Goal: Transaction & Acquisition: Purchase product/service

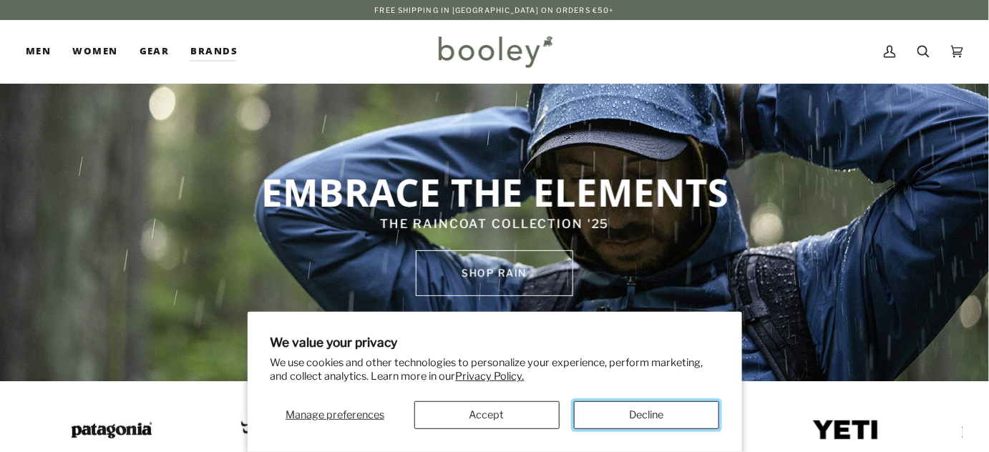
click at [639, 411] on button "Decline" at bounding box center [646, 416] width 145 height 28
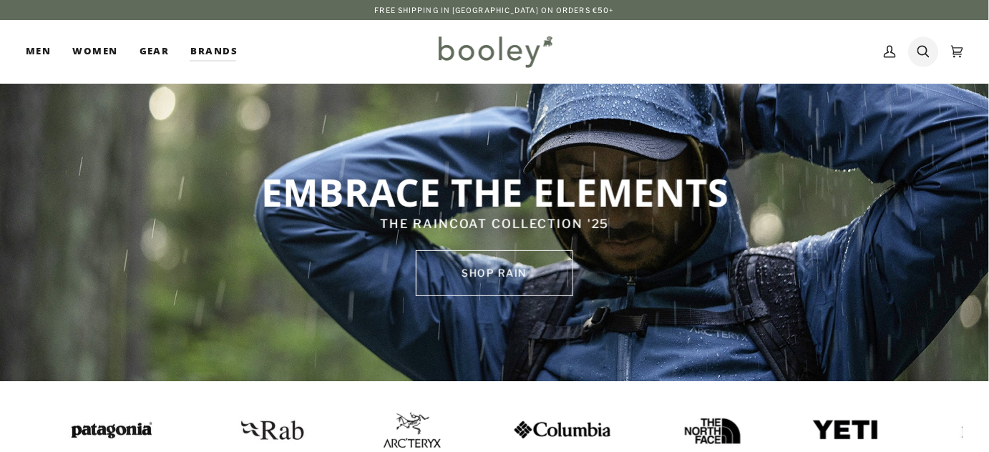
click at [924, 57] on icon at bounding box center [924, 51] width 12 height 21
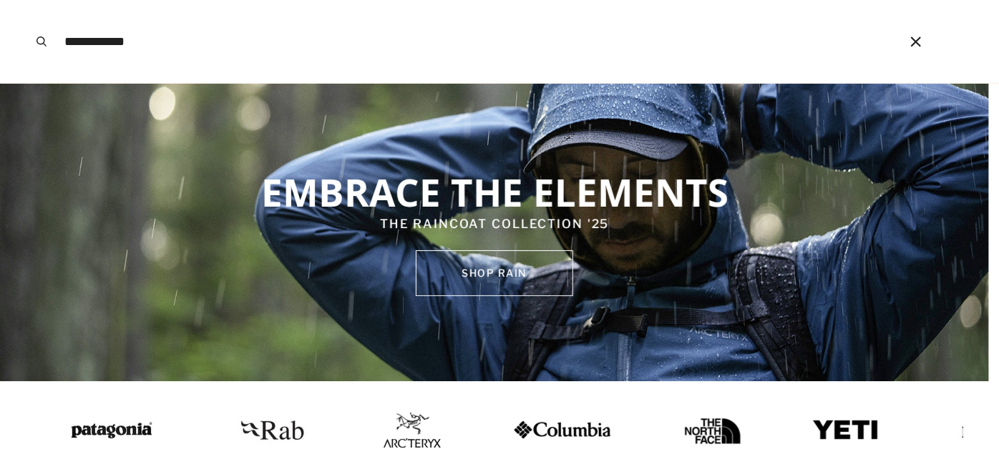
type input "**********"
click at [26, 0] on button "Search" at bounding box center [42, 41] width 32 height 83
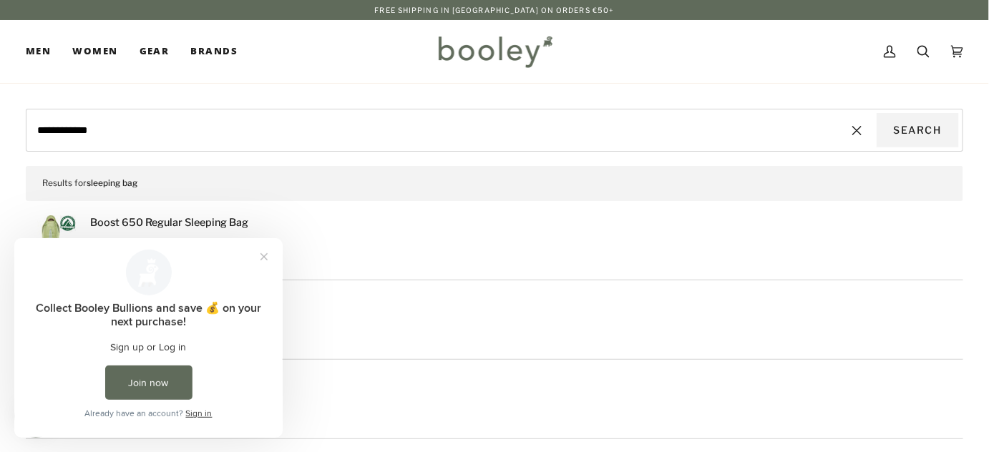
drag, startPoint x: 999, startPoint y: 19, endPoint x: 719, endPoint y: 56, distance: 282.4
click at [719, 56] on div "My Account Search Cart €0.00 (0)" at bounding box center [761, 51] width 407 height 63
click at [268, 256] on button "Close prompt" at bounding box center [264, 256] width 26 height 26
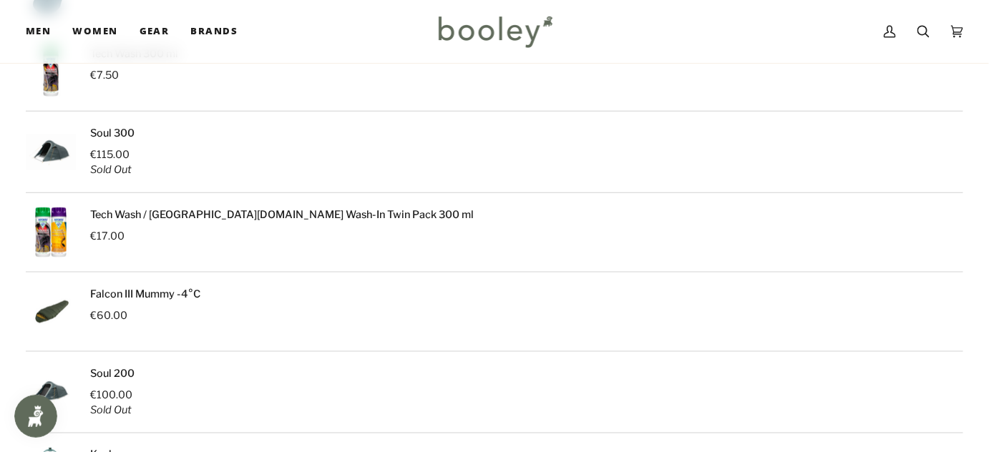
scroll to position [490, 0]
